Goal: Task Accomplishment & Management: Use online tool/utility

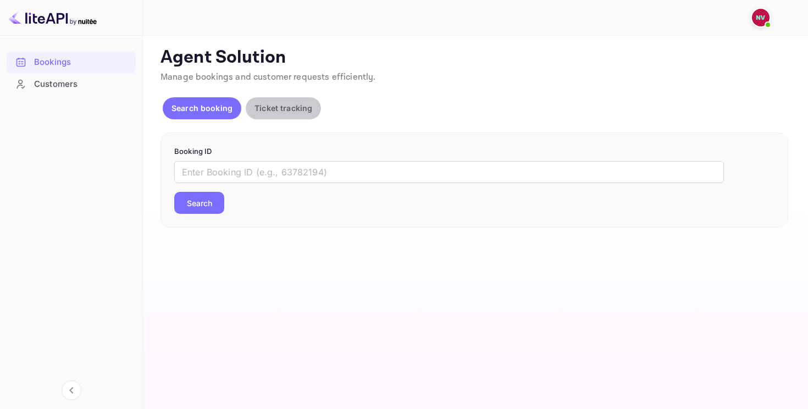
click at [265, 108] on p "Ticket tracking" at bounding box center [283, 108] width 58 height 12
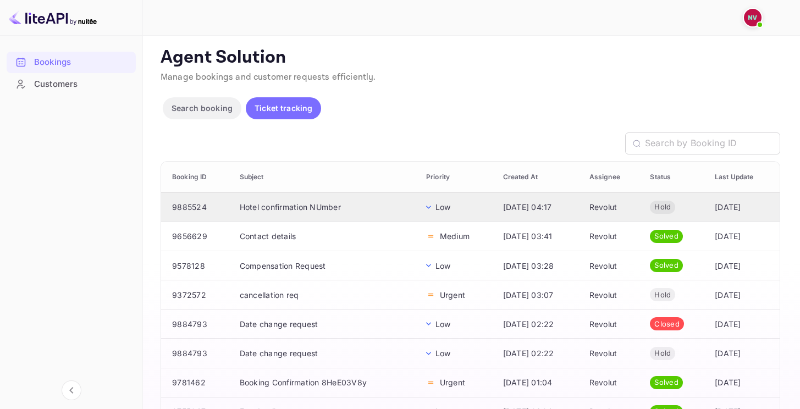
click at [333, 206] on td "Hotel confirmation NUmber" at bounding box center [324, 206] width 186 height 29
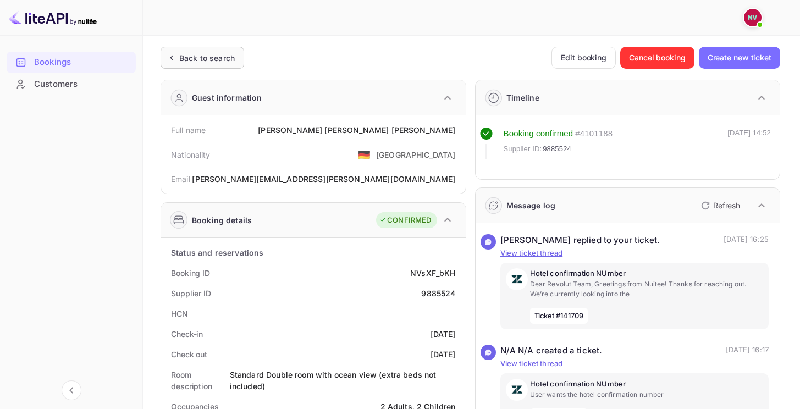
click at [191, 57] on div "Back to search" at bounding box center [207, 58] width 56 height 12
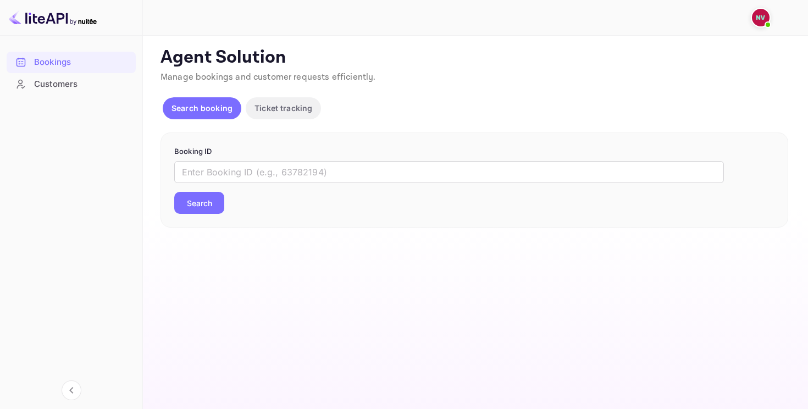
click at [306, 74] on span "Manage bookings and customer requests efficiently." at bounding box center [267, 77] width 215 height 12
click at [90, 76] on div "Customers" at bounding box center [71, 84] width 129 height 21
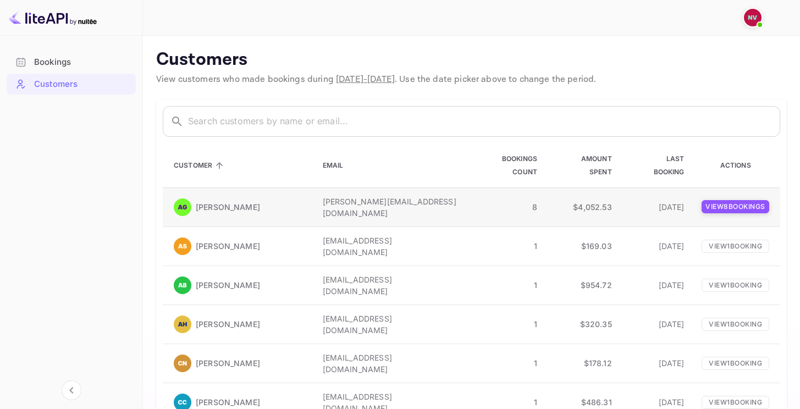
click at [749, 203] on p "View 8 booking s" at bounding box center [735, 206] width 68 height 13
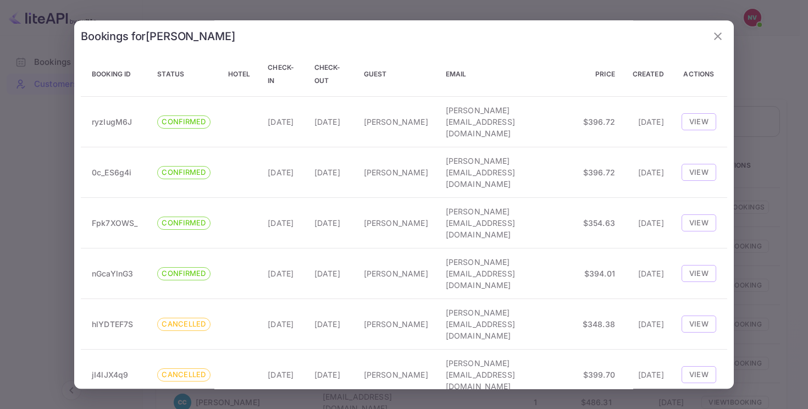
click at [70, 164] on div at bounding box center [404, 204] width 808 height 409
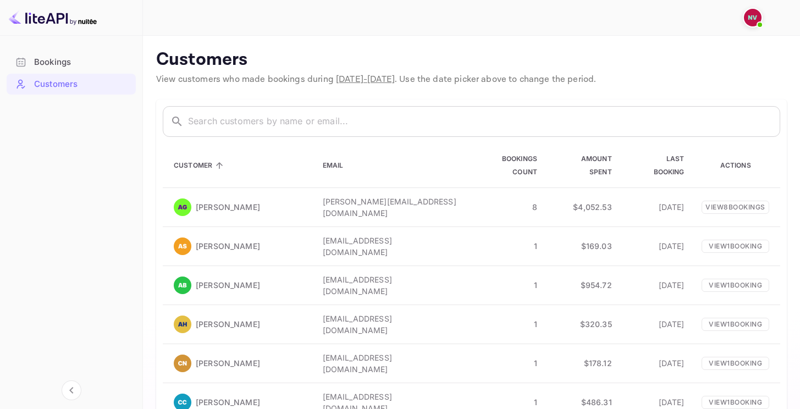
click at [43, 64] on div "Bookings" at bounding box center [82, 62] width 96 height 13
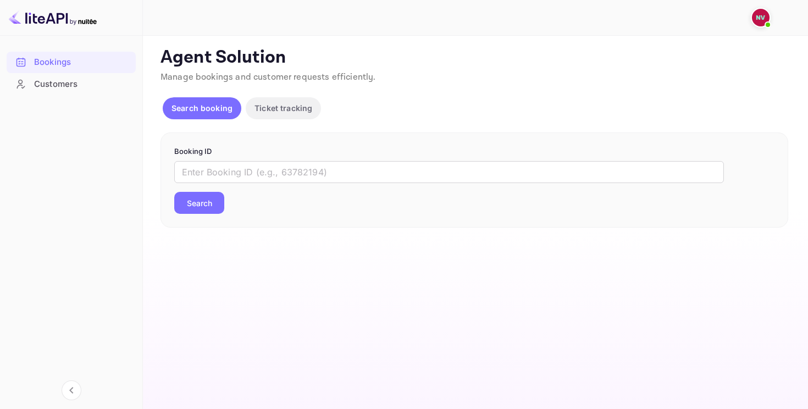
click at [32, 80] on div "Customers" at bounding box center [71, 84] width 129 height 21
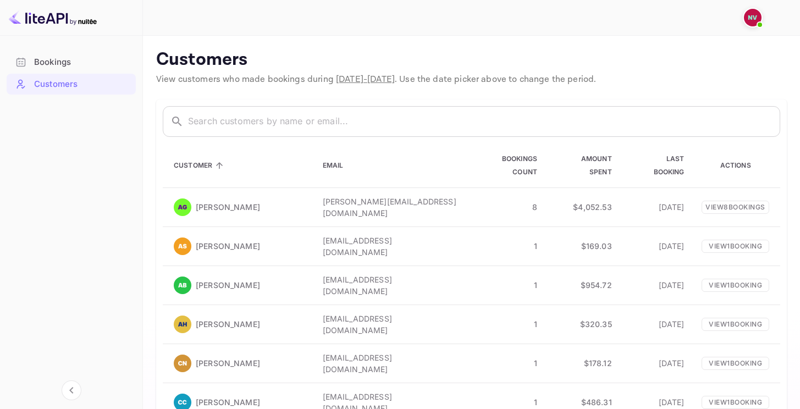
click at [49, 63] on div "Bookings" at bounding box center [82, 62] width 96 height 13
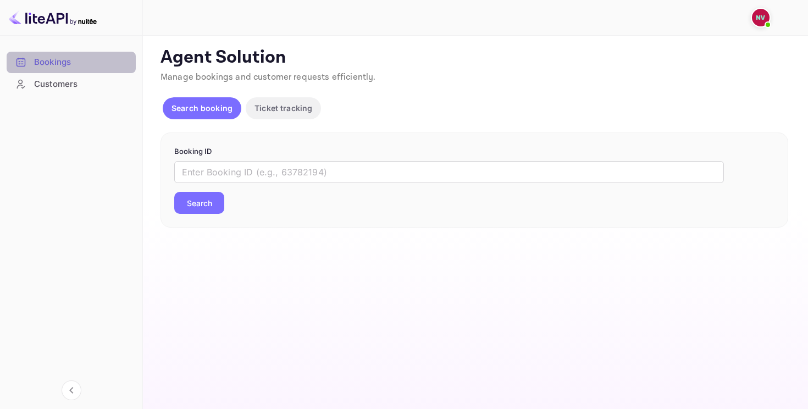
click at [49, 63] on div "Bookings" at bounding box center [82, 62] width 96 height 13
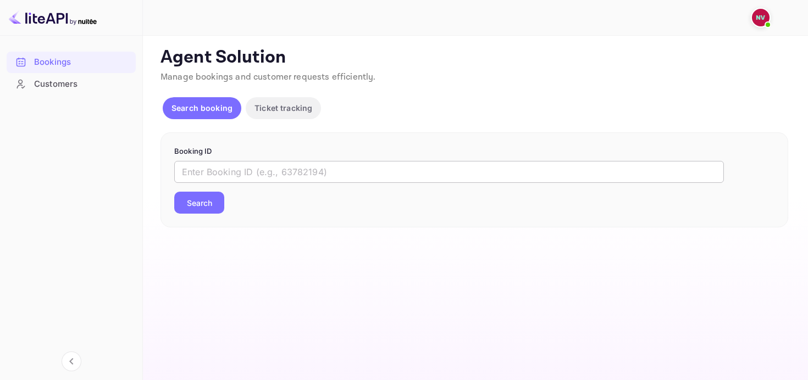
click at [303, 173] on input "text" at bounding box center [449, 172] width 550 height 22
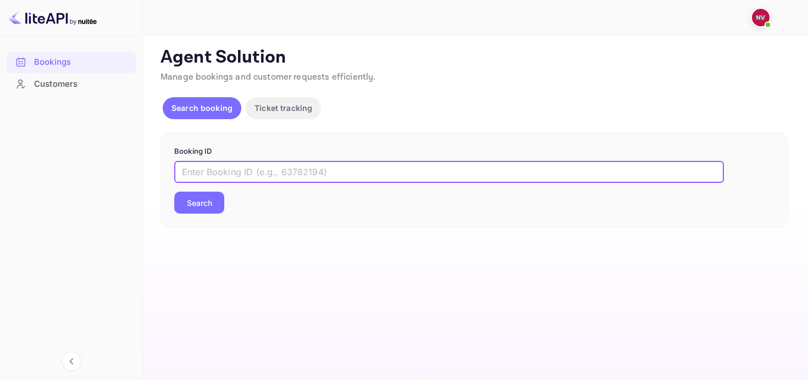
click at [273, 105] on p "Ticket tracking" at bounding box center [283, 108] width 58 height 12
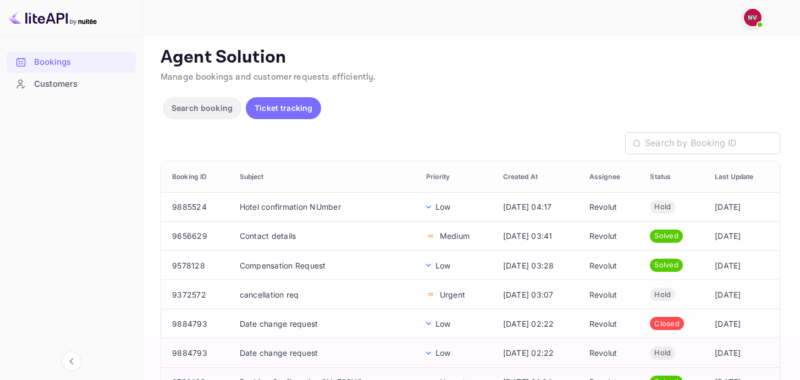
click at [430, 99] on div "Search booking Ticket tracking" at bounding box center [469, 110] width 619 height 26
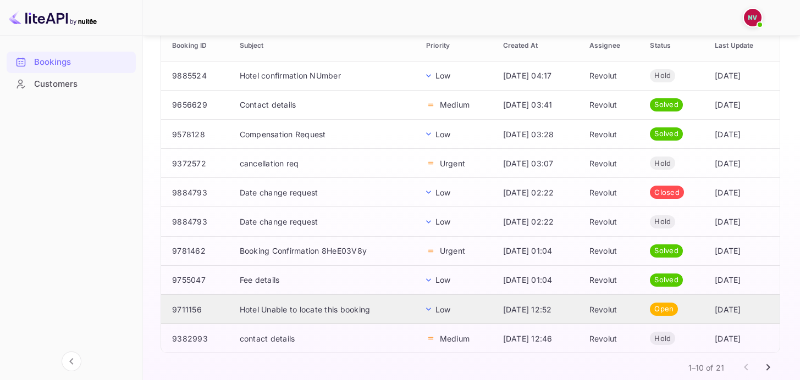
scroll to position [40, 0]
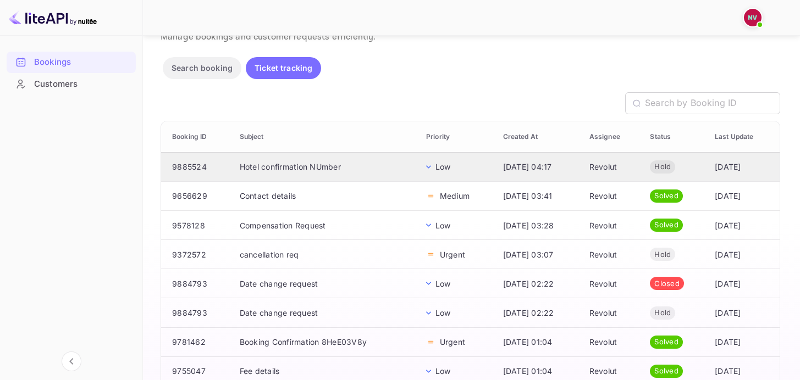
click at [249, 164] on td "Hotel confirmation NUmber" at bounding box center [324, 166] width 186 height 29
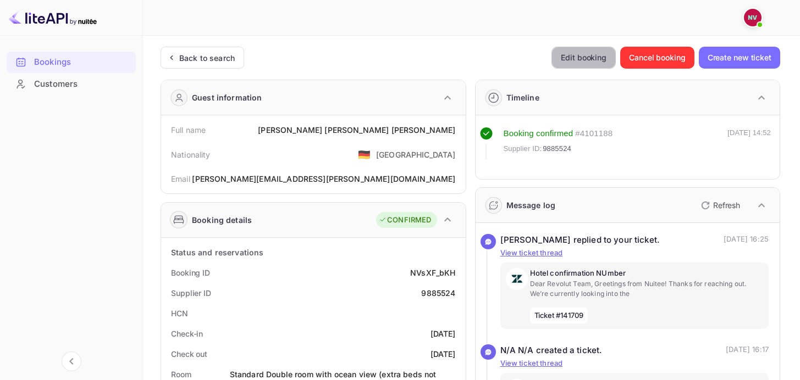
click at [566, 60] on button "Edit booking" at bounding box center [583, 58] width 64 height 22
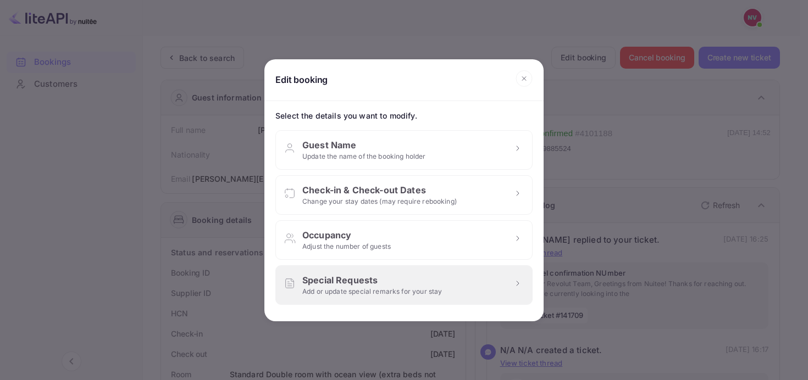
click at [403, 281] on div "Special Requests" at bounding box center [372, 280] width 140 height 13
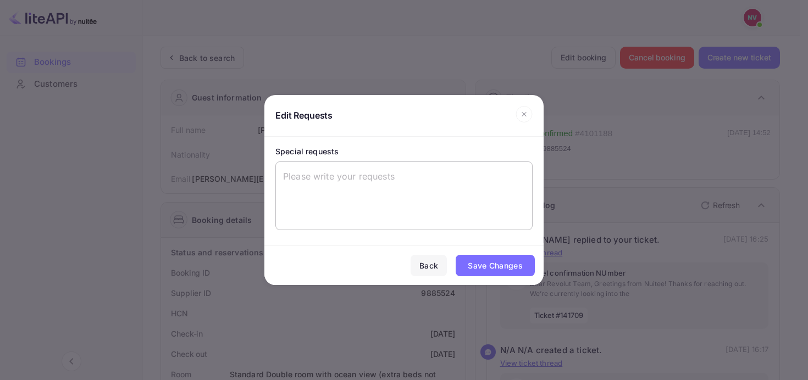
click at [367, 197] on textarea at bounding box center [404, 195] width 242 height 51
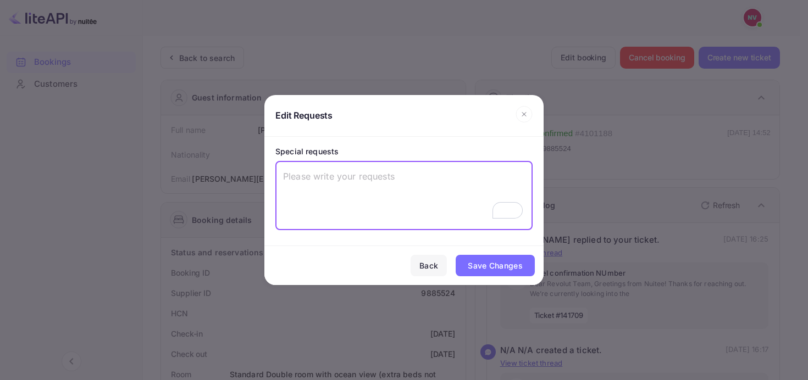
click at [439, 265] on button "Back" at bounding box center [429, 266] width 36 height 22
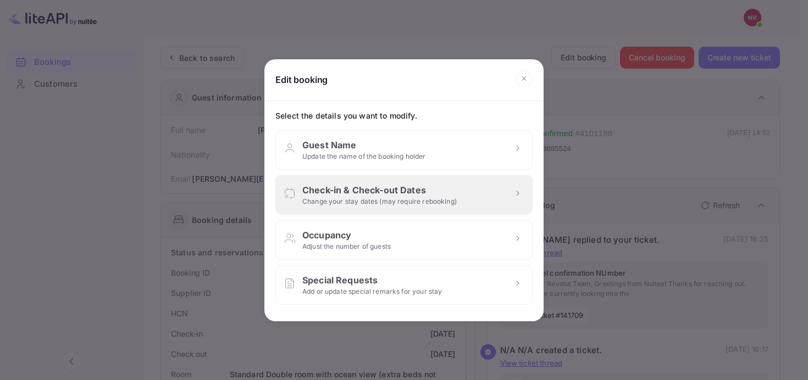
click at [370, 197] on div "Change your stay dates (may require rebooking)" at bounding box center [379, 202] width 154 height 10
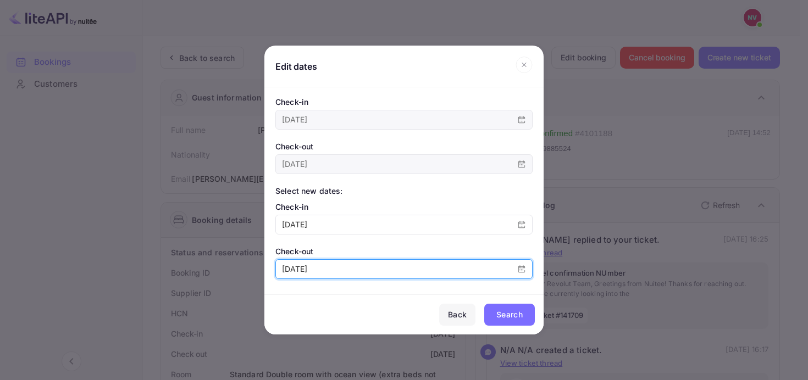
click at [357, 274] on input "[DATE]" at bounding box center [393, 269] width 235 height 19
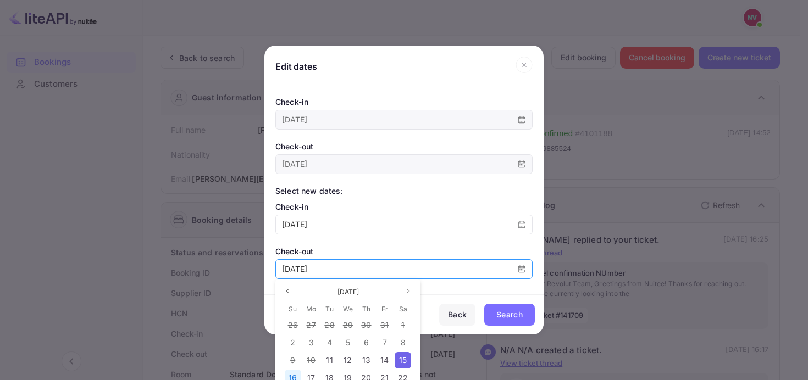
click at [291, 373] on span "16" at bounding box center [293, 377] width 8 height 9
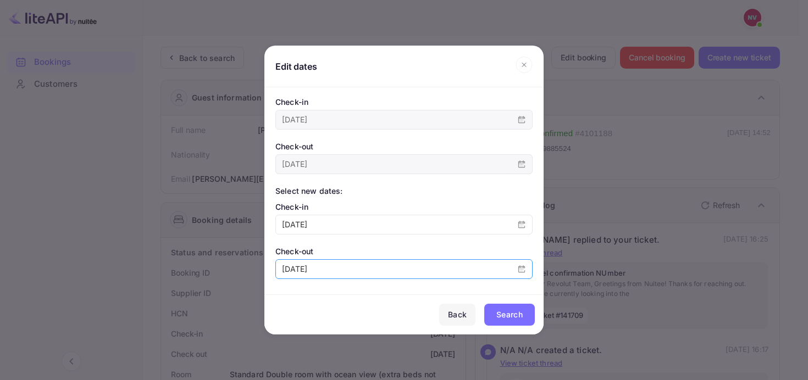
click at [508, 308] on div "Search" at bounding box center [509, 314] width 26 height 13
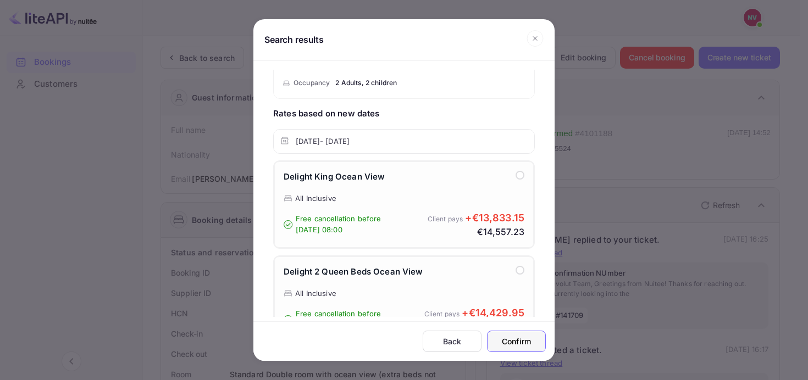
scroll to position [96, 0]
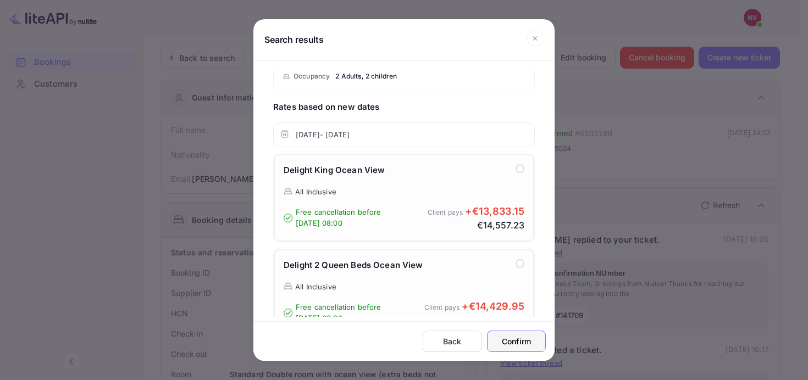
click at [425, 165] on div "Delight King Ocean View" at bounding box center [404, 175] width 241 height 23
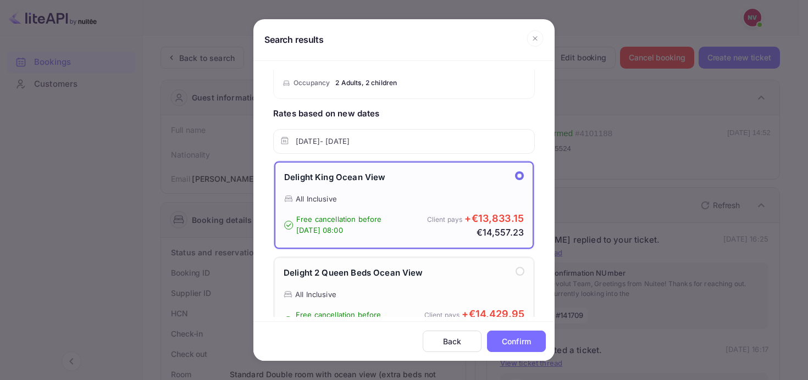
scroll to position [27, 0]
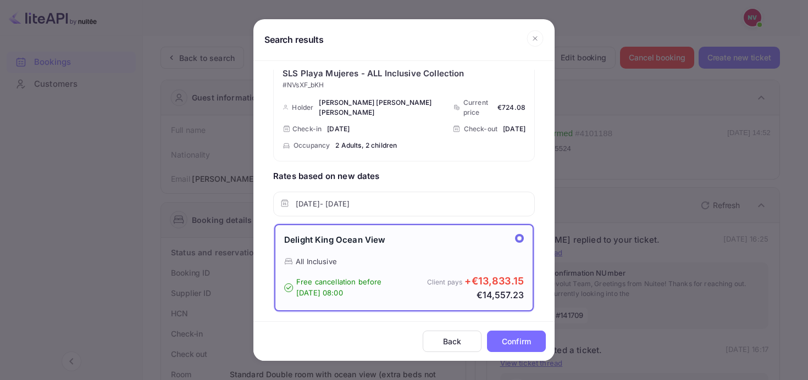
click at [435, 345] on div "Back" at bounding box center [452, 342] width 34 height 12
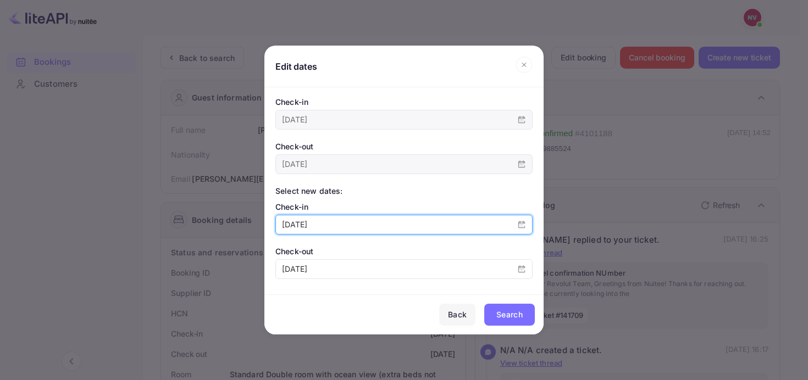
click at [352, 225] on input "[DATE]" at bounding box center [393, 224] width 235 height 19
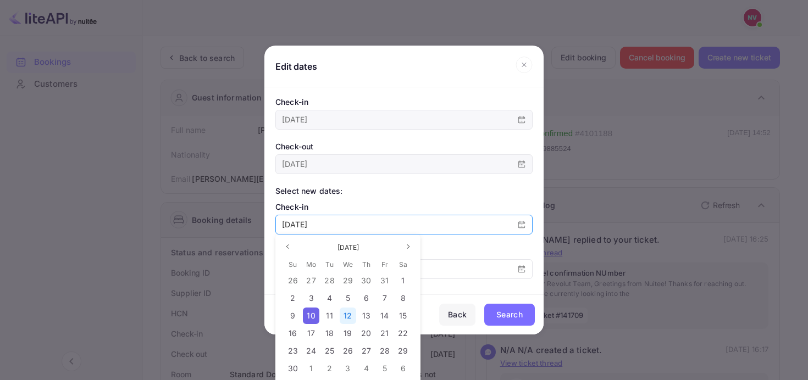
click at [343, 318] on div "12" at bounding box center [348, 316] width 16 height 16
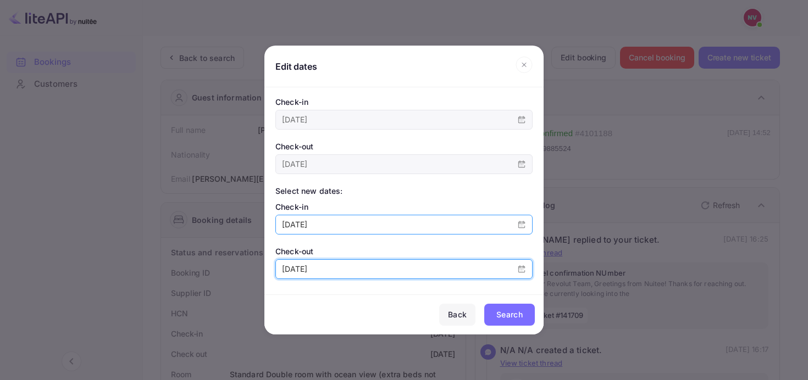
click at [353, 269] on input "[DATE]" at bounding box center [393, 269] width 235 height 19
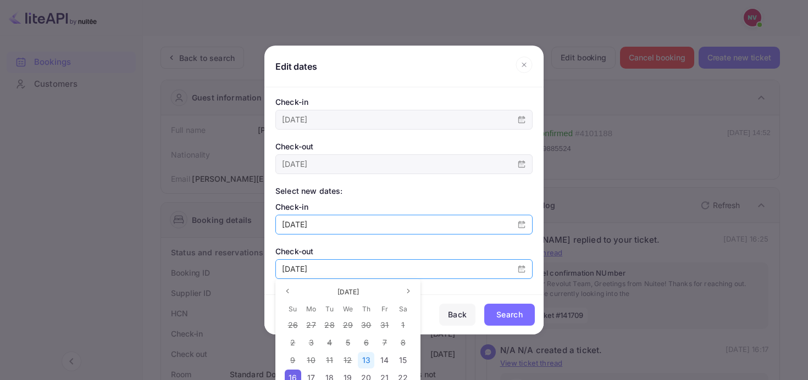
click at [364, 361] on span "13" at bounding box center [366, 360] width 8 height 9
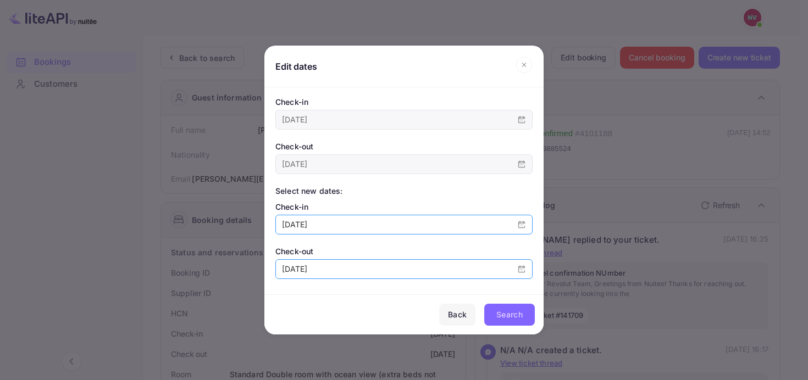
click at [510, 318] on div "Search" at bounding box center [509, 314] width 26 height 13
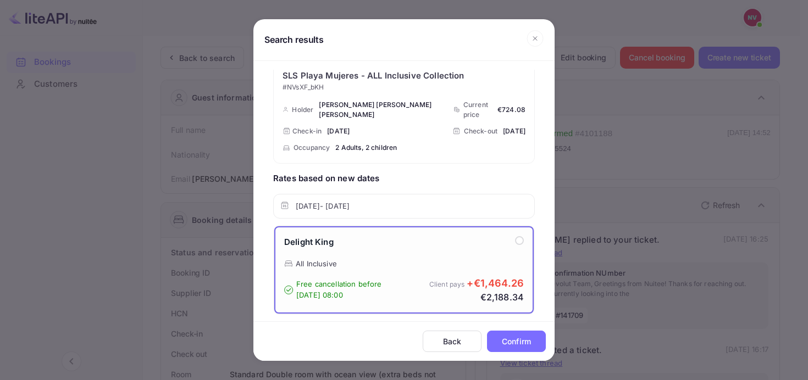
scroll to position [47, 0]
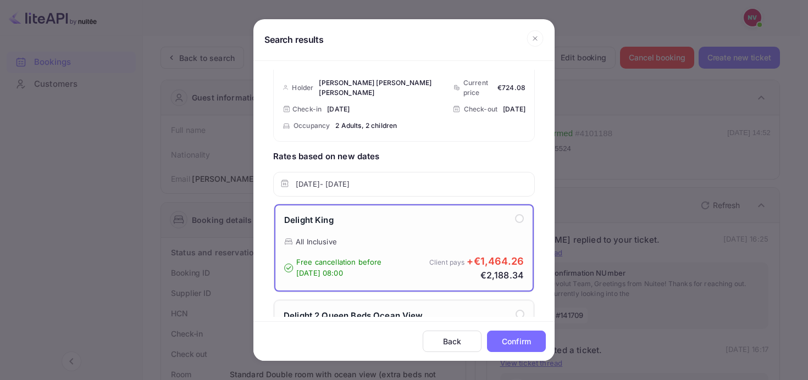
click at [380, 222] on div "Delight King" at bounding box center [404, 225] width 240 height 23
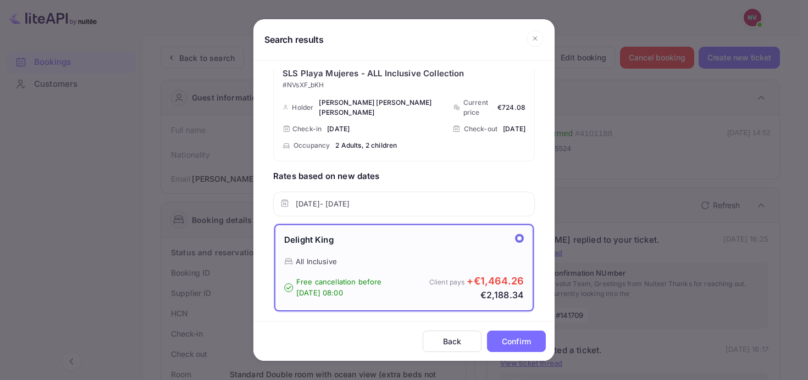
scroll to position [0, 0]
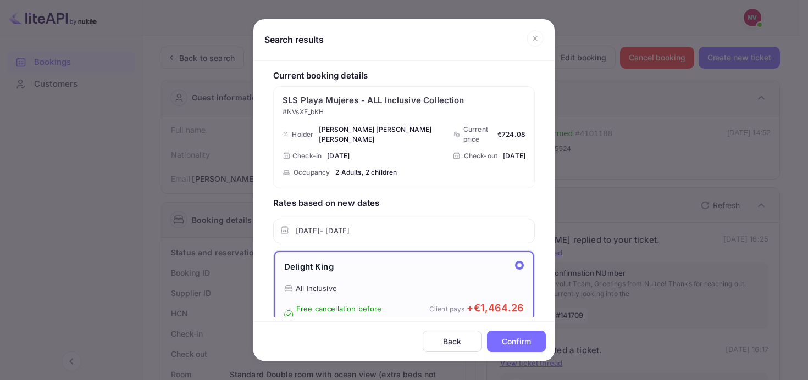
click at [435, 339] on div "Back" at bounding box center [452, 342] width 34 height 12
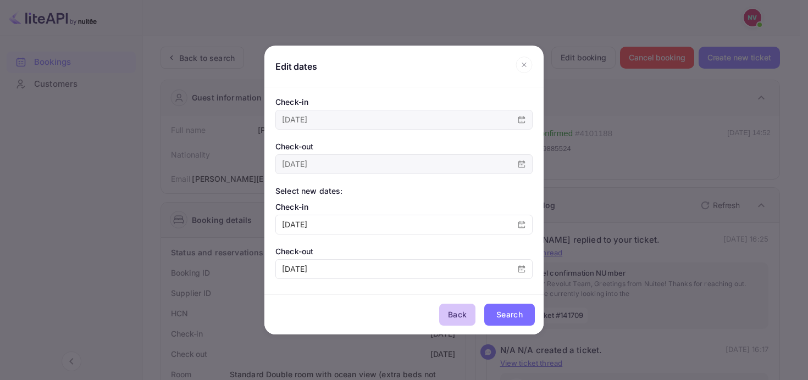
click at [451, 311] on div "Back" at bounding box center [457, 314] width 19 height 13
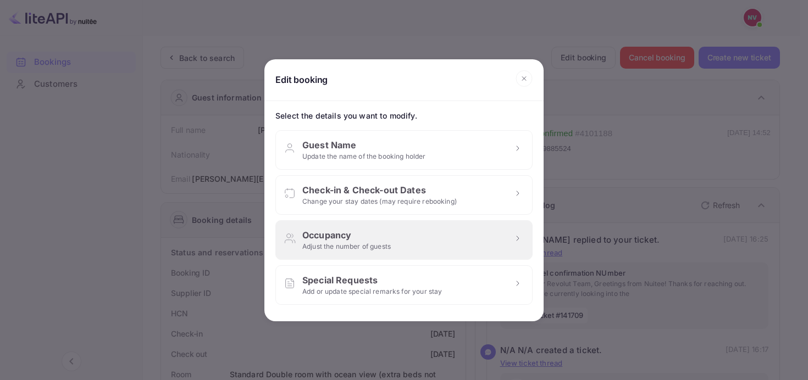
click at [341, 241] on div "Occupancy" at bounding box center [346, 235] width 88 height 13
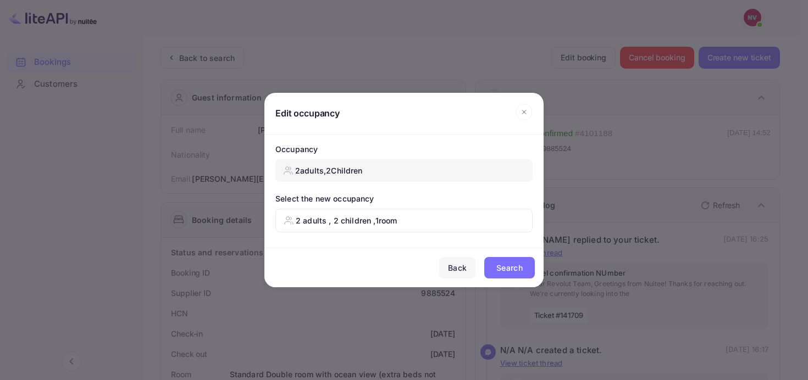
click at [344, 221] on p "2 adult s , 2 child ren , 1 room" at bounding box center [346, 221] width 101 height 12
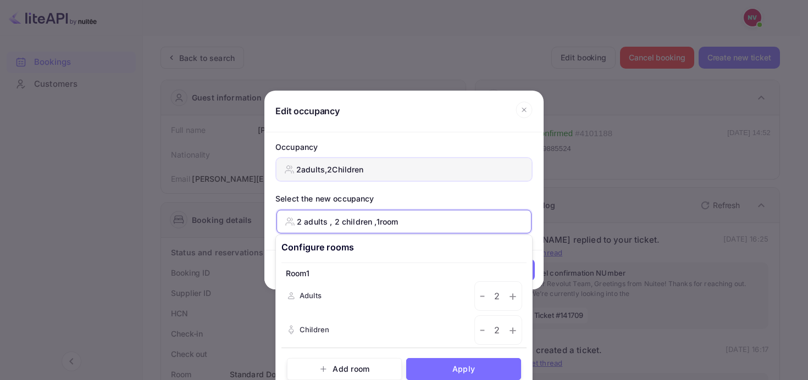
click at [504, 328] on button "+" at bounding box center [513, 330] width 18 height 29
click at [353, 368] on button "Add room" at bounding box center [344, 369] width 115 height 23
click at [452, 363] on button "Apply" at bounding box center [463, 369] width 115 height 23
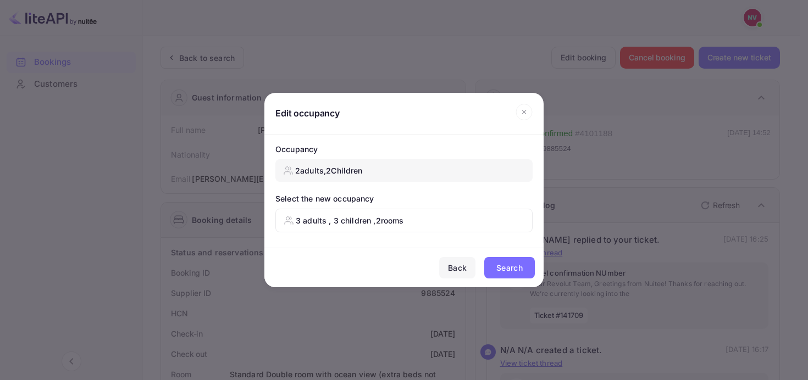
click at [500, 265] on div "Search" at bounding box center [509, 268] width 26 height 13
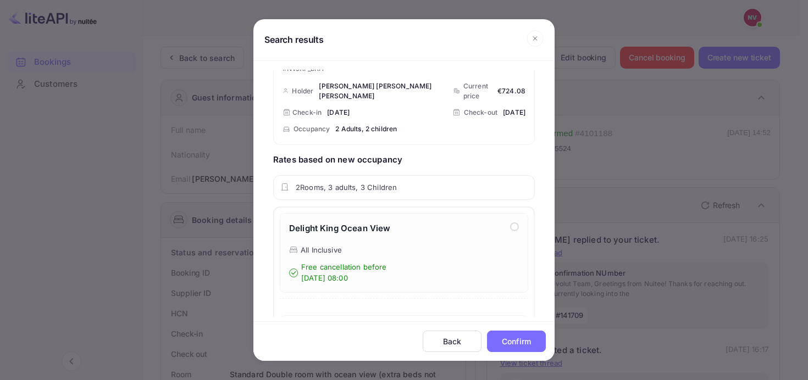
click at [402, 262] on div "Free cancellation before [DATE] 08:00" at bounding box center [404, 272] width 230 height 21
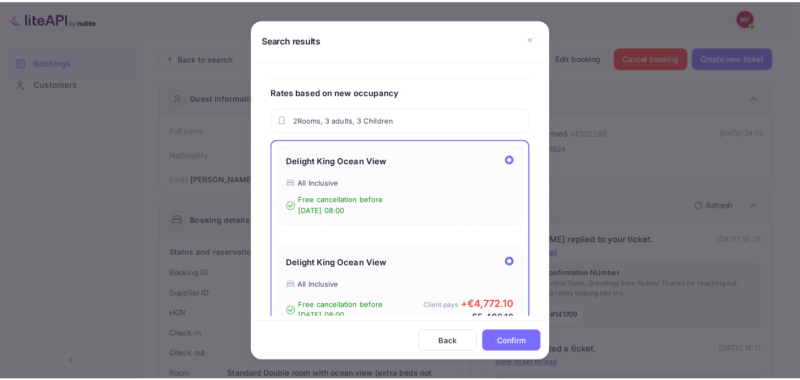
scroll to position [135, 0]
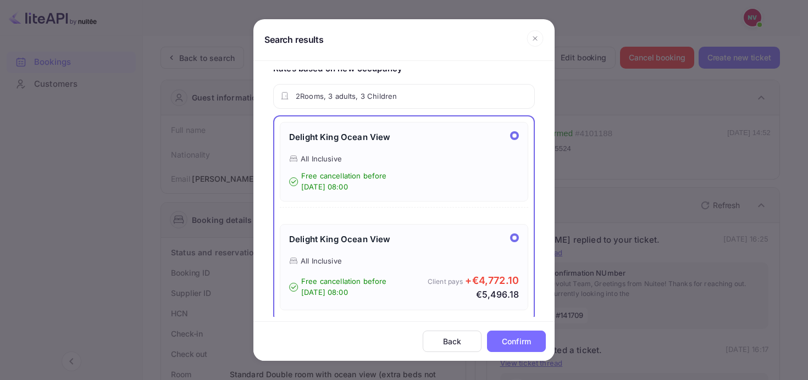
click at [435, 346] on div "Back" at bounding box center [452, 342] width 34 height 12
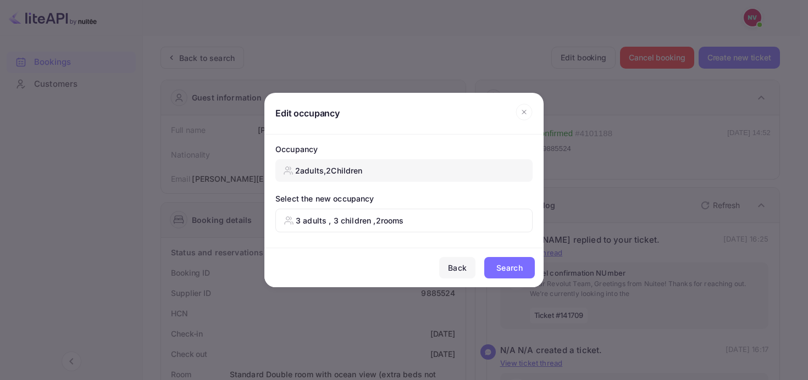
click at [528, 105] on icon at bounding box center [524, 112] width 17 height 16
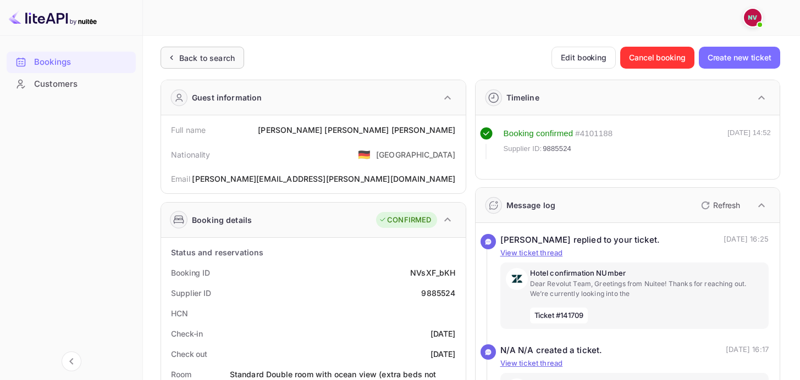
click at [189, 55] on div "Back to search" at bounding box center [207, 58] width 56 height 12
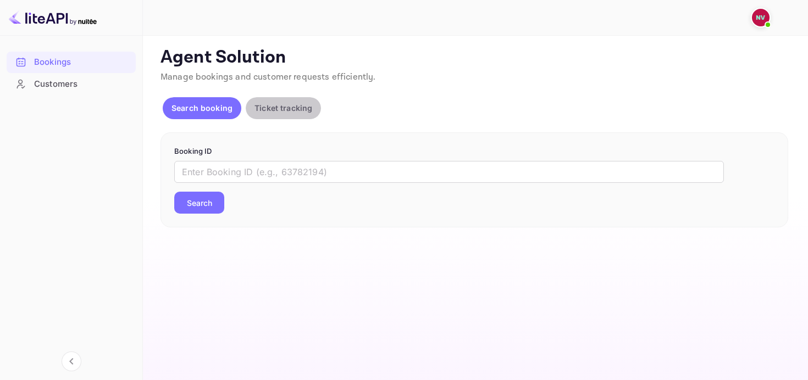
click at [284, 114] on button "Ticket tracking" at bounding box center [283, 108] width 75 height 22
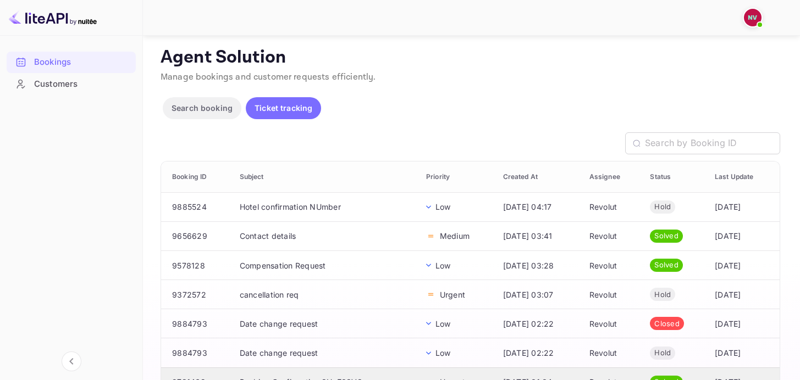
scroll to position [145, 0]
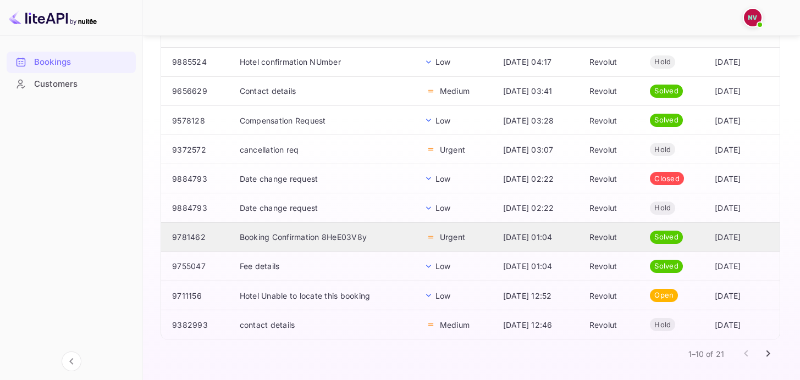
click at [292, 242] on td "Booking Confirmation 8HeE03V8y" at bounding box center [324, 237] width 186 height 29
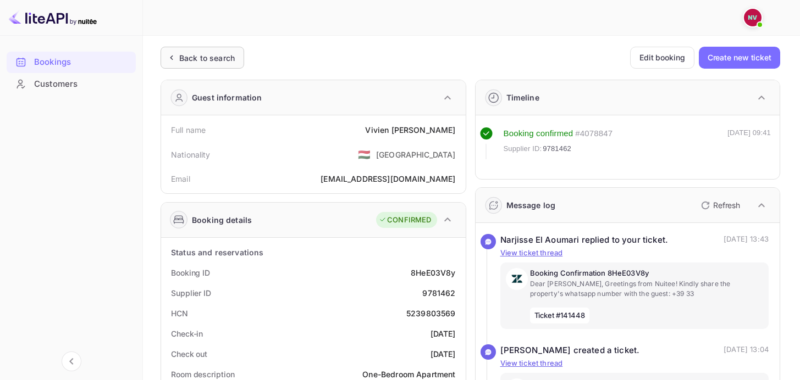
click at [204, 57] on div "Back to search" at bounding box center [207, 58] width 56 height 12
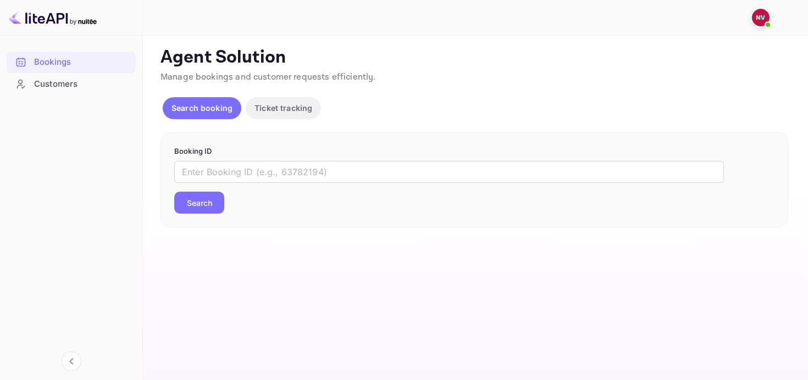
click at [306, 119] on div "Search booking Ticket tracking" at bounding box center [244, 110] width 163 height 26
click at [301, 111] on p "Ticket tracking" at bounding box center [283, 108] width 58 height 12
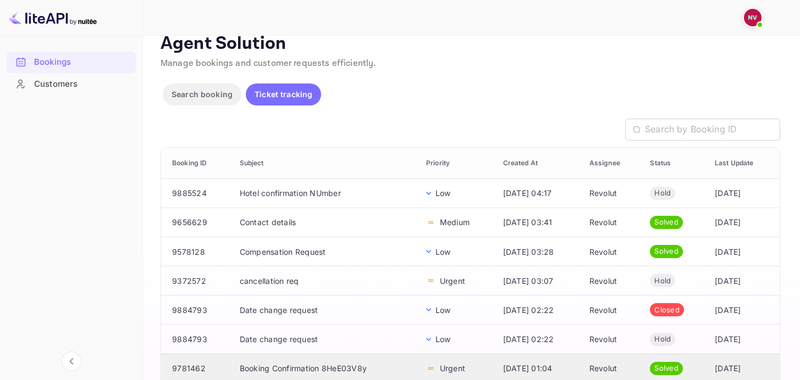
scroll to position [145, 0]
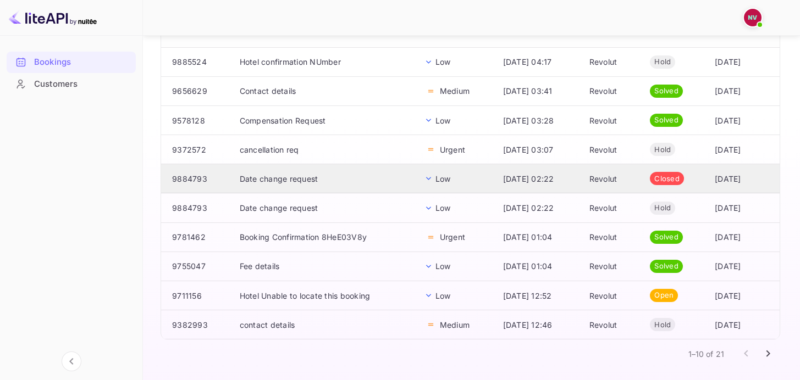
click at [417, 182] on td "Low" at bounding box center [455, 178] width 77 height 29
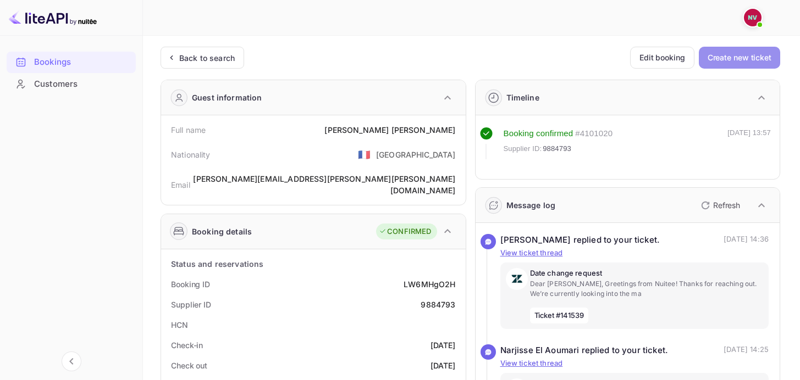
click at [756, 54] on button "Create new ticket" at bounding box center [739, 58] width 81 height 22
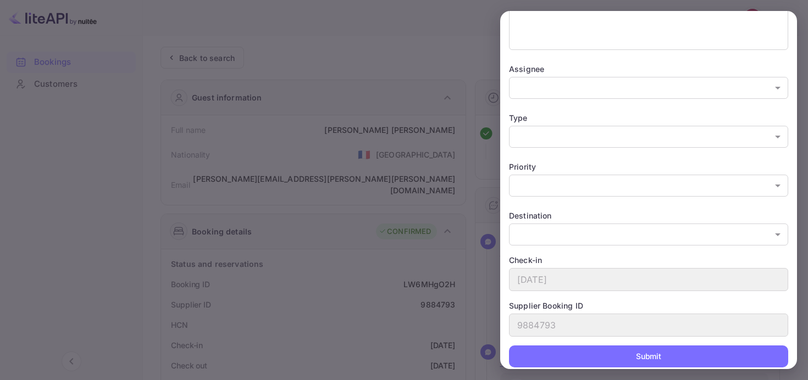
scroll to position [140, 0]
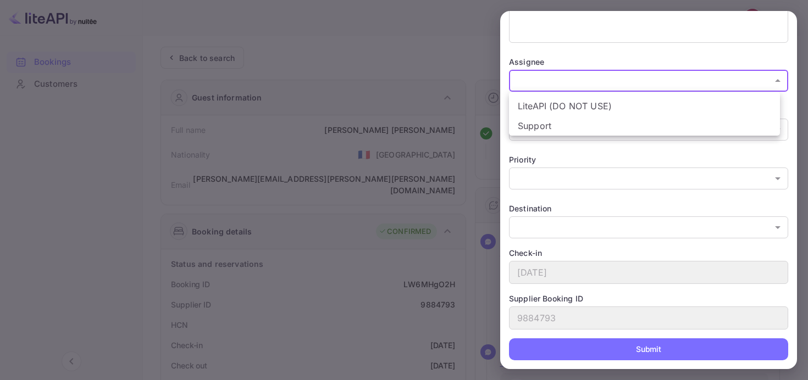
click at [591, 160] on div at bounding box center [404, 190] width 808 height 380
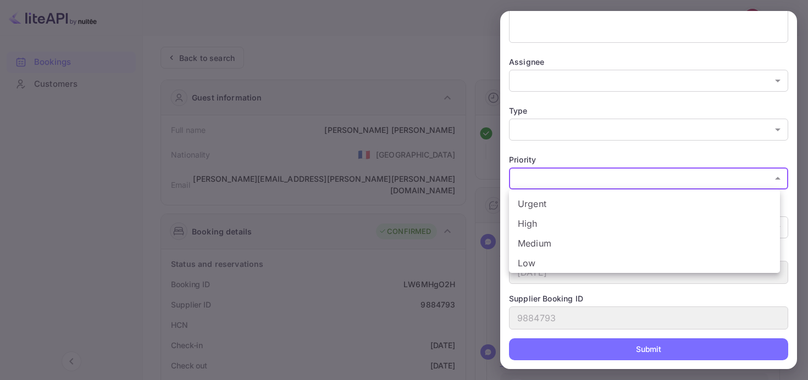
click at [597, 147] on div at bounding box center [404, 190] width 808 height 380
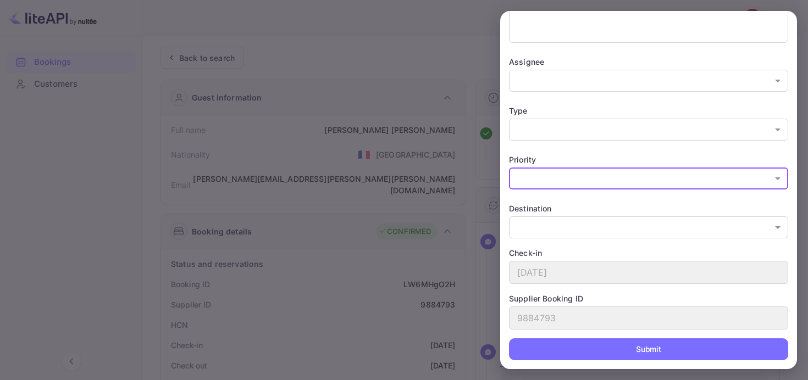
scroll to position [0, 0]
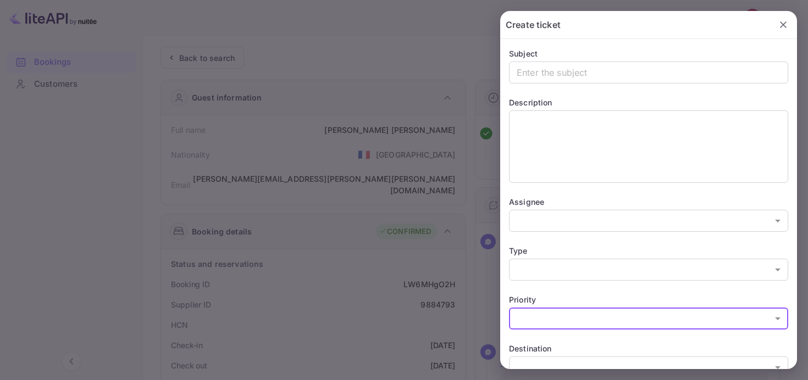
click at [402, 59] on div at bounding box center [404, 190] width 808 height 380
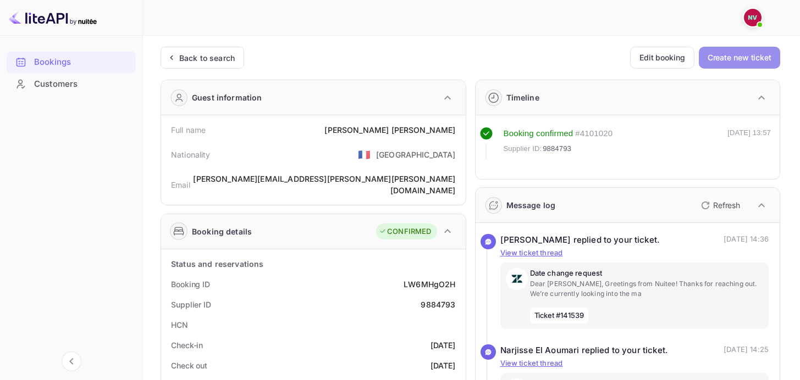
click at [751, 62] on button "Create new ticket" at bounding box center [739, 58] width 81 height 22
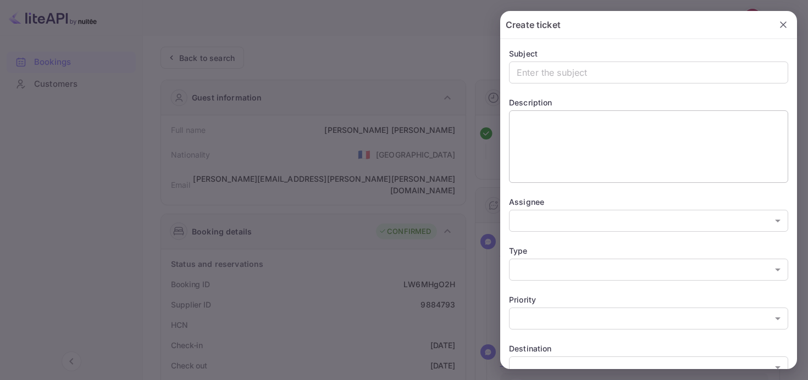
click at [680, 136] on textarea at bounding box center [649, 146] width 264 height 63
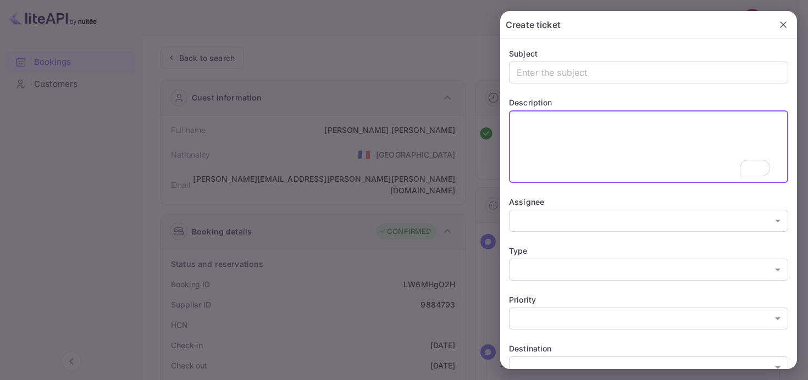
click at [393, 35] on div at bounding box center [404, 190] width 808 height 380
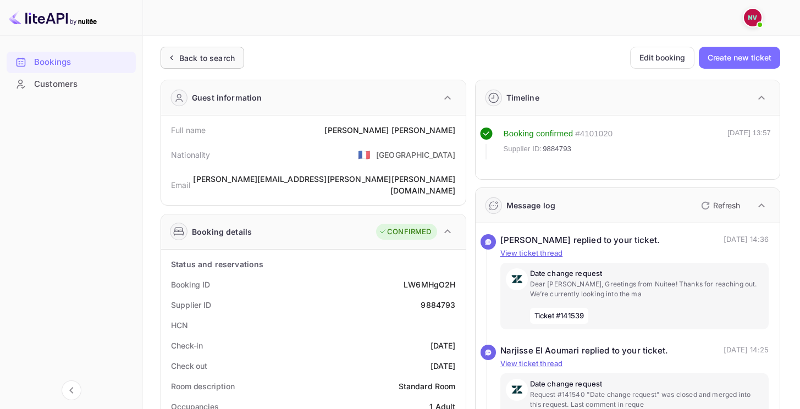
click at [195, 58] on div "Back to search" at bounding box center [207, 58] width 56 height 12
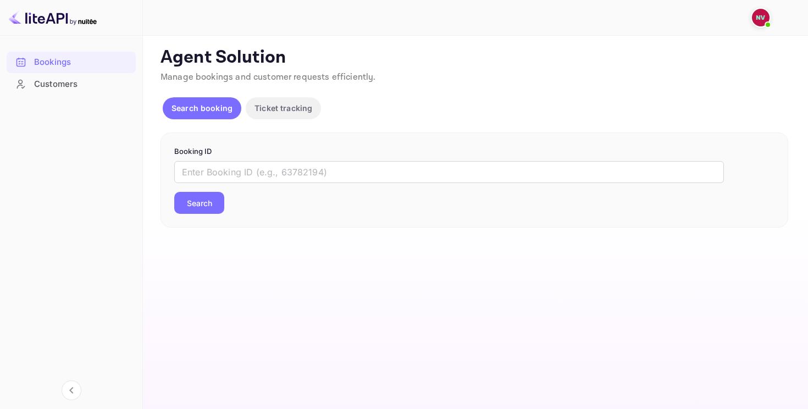
click at [762, 11] on img at bounding box center [761, 18] width 18 height 18
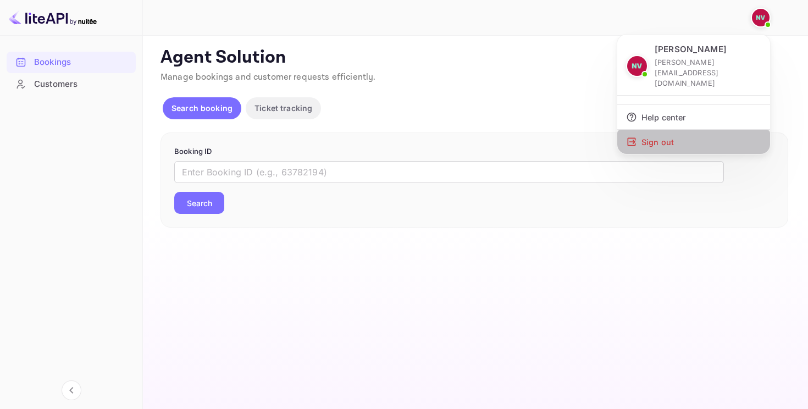
click at [652, 130] on div "Sign out" at bounding box center [693, 142] width 153 height 24
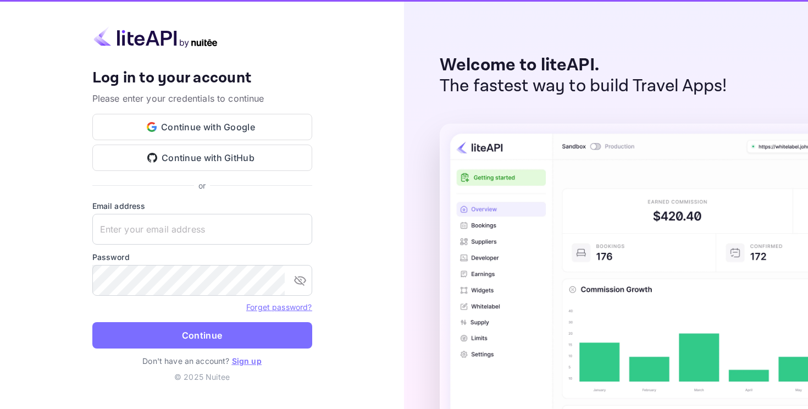
type input "[PERSON_NAME][EMAIL_ADDRESS][DOMAIN_NAME]"
